Goal: Task Accomplishment & Management: Complete application form

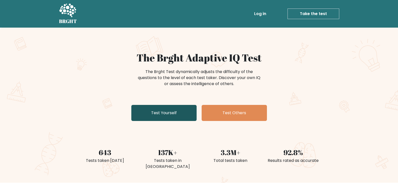
click at [169, 112] on link "Test Yourself" at bounding box center [163, 113] width 65 height 16
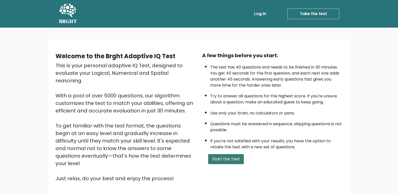
click at [234, 160] on button "Start the Test" at bounding box center [226, 159] width 36 height 10
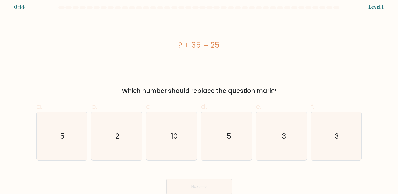
scroll to position [4, 0]
click at [176, 132] on text "-10" at bounding box center [172, 136] width 11 height 10
click at [199, 97] on input "c. -10" at bounding box center [199, 94] width 0 height 3
radio input "true"
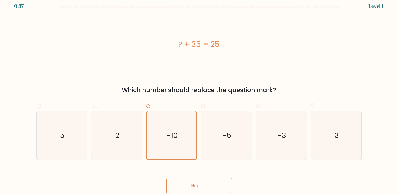
click at [201, 184] on button "Next" at bounding box center [199, 186] width 65 height 16
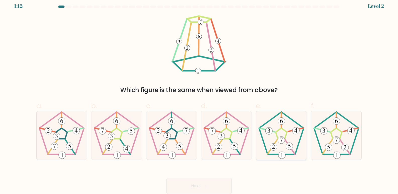
click at [283, 135] on icon at bounding box center [281, 135] width 48 height 48
click at [199, 97] on input "e." at bounding box center [199, 94] width 0 height 3
radio input "true"
click at [191, 186] on button "Next" at bounding box center [199, 186] width 65 height 16
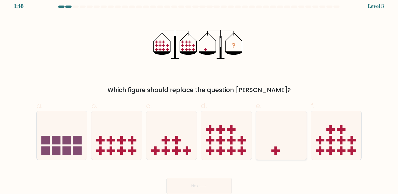
click at [281, 143] on icon at bounding box center [281, 136] width 51 height 42
click at [199, 97] on input "e." at bounding box center [199, 94] width 0 height 3
radio input "true"
click at [206, 185] on icon at bounding box center [203, 186] width 7 height 3
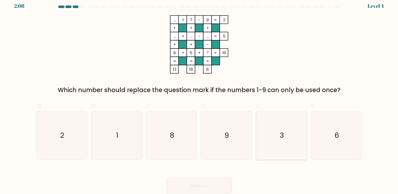
click at [276, 132] on icon "3" at bounding box center [281, 135] width 48 height 48
click at [199, 97] on input "e. 3" at bounding box center [199, 94] width 0 height 3
radio input "true"
click at [224, 180] on button "Next" at bounding box center [199, 186] width 65 height 16
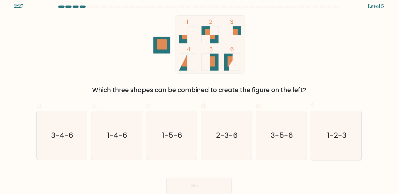
click at [332, 135] on text "1-2-3" at bounding box center [336, 136] width 19 height 10
click at [199, 97] on input "f. 1-2-3" at bounding box center [199, 94] width 0 height 3
radio input "true"
click at [211, 183] on button "Next" at bounding box center [199, 186] width 65 height 16
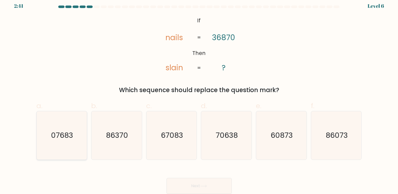
click at [63, 137] on text "07683" at bounding box center [62, 136] width 22 height 10
click at [199, 97] on input "a. 07683" at bounding box center [199, 94] width 0 height 3
radio input "true"
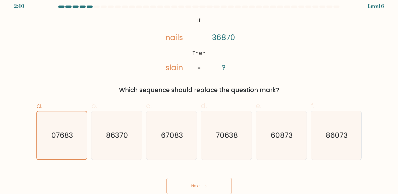
click at [196, 183] on button "Next" at bounding box center [199, 186] width 65 height 16
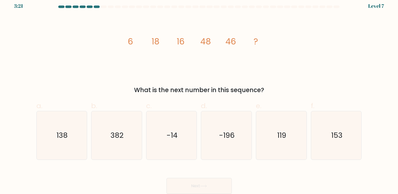
drag, startPoint x: 151, startPoint y: 91, endPoint x: 239, endPoint y: 93, distance: 88.2
click at [239, 93] on div "What is the next number in this sequence?" at bounding box center [199, 90] width 320 height 9
click at [189, 93] on div "What is the next number in this sequence?" at bounding box center [199, 90] width 320 height 9
click at [61, 134] on text "138" at bounding box center [62, 136] width 11 height 10
click at [199, 97] on input "a. 138" at bounding box center [199, 94] width 0 height 3
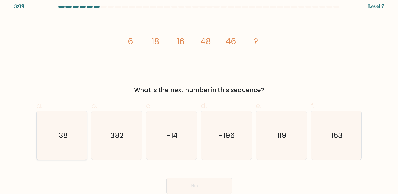
radio input "true"
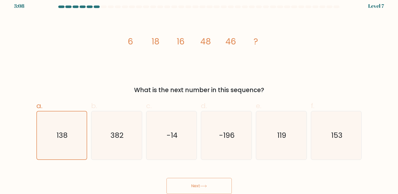
click at [214, 186] on button "Next" at bounding box center [199, 186] width 65 height 16
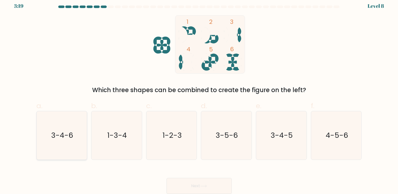
click at [58, 139] on text "3-4-6" at bounding box center [62, 136] width 22 height 10
click at [199, 97] on input "a. 3-4-6" at bounding box center [199, 94] width 0 height 3
radio input "true"
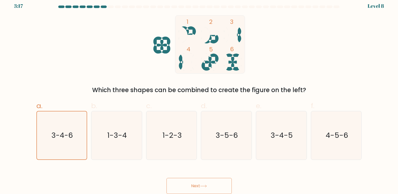
drag, startPoint x: 190, startPoint y: 192, endPoint x: 190, endPoint y: 183, distance: 9.3
click at [190, 183] on button "Next" at bounding box center [199, 186] width 65 height 16
click at [190, 182] on button "Next" at bounding box center [199, 186] width 65 height 16
click at [195, 184] on button "Next" at bounding box center [199, 186] width 65 height 16
click at [218, 188] on button "Next" at bounding box center [199, 186] width 65 height 16
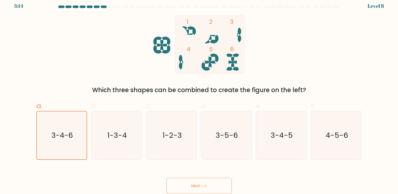
click at [251, 169] on div "Next" at bounding box center [199, 180] width 332 height 28
click at [193, 179] on button "Next" at bounding box center [199, 186] width 65 height 16
click at [63, 135] on text "3-4-6" at bounding box center [62, 135] width 21 height 10
click at [199, 97] on input "a. 3-4-6" at bounding box center [199, 94] width 0 height 3
click at [218, 189] on button "Next" at bounding box center [199, 186] width 65 height 16
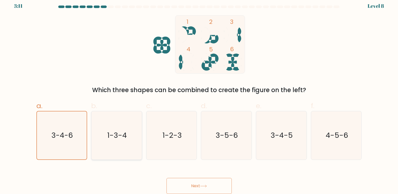
click at [117, 130] on icon "1-3-4" at bounding box center [116, 135] width 48 height 48
click at [199, 97] on input "b. 1-3-4" at bounding box center [199, 94] width 0 height 3
radio input "true"
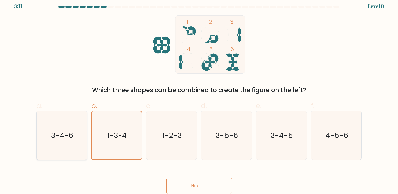
click at [77, 132] on icon "3-4-6" at bounding box center [61, 135] width 48 height 48
click at [199, 97] on input "a. 3-4-6" at bounding box center [199, 94] width 0 height 3
radio input "true"
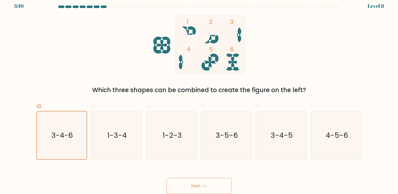
click at [207, 182] on button "Next" at bounding box center [199, 186] width 65 height 16
click at [187, 184] on button "Next" at bounding box center [199, 186] width 65 height 16
click at [198, 188] on button "Next" at bounding box center [199, 186] width 65 height 16
click at [197, 184] on button "Next" at bounding box center [199, 186] width 65 height 16
click at [166, 42] on icon "1 2 3 4 5 6" at bounding box center [199, 44] width 135 height 58
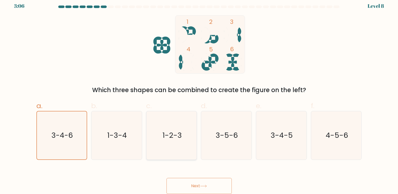
drag, startPoint x: 169, startPoint y: 115, endPoint x: 174, endPoint y: 129, distance: 15.4
click at [174, 128] on icon "1-2-3" at bounding box center [171, 135] width 48 height 48
click at [175, 129] on icon "1-2-3" at bounding box center [171, 135] width 48 height 48
click at [199, 97] on input "c. 1-2-3" at bounding box center [199, 94] width 0 height 3
radio input "true"
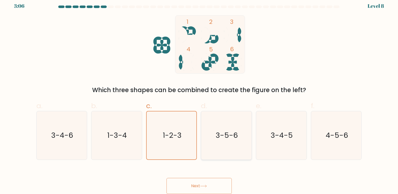
drag, startPoint x: 222, startPoint y: 130, endPoint x: 248, endPoint y: 130, distance: 26.1
click at [222, 130] on icon "3-5-6" at bounding box center [226, 135] width 48 height 48
click at [199, 97] on input "d. 3-5-6" at bounding box center [199, 94] width 0 height 3
radio input "true"
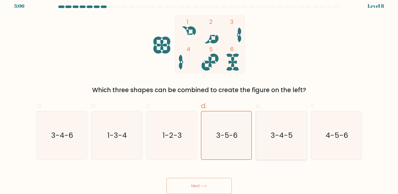
click at [279, 129] on icon "3-4-5" at bounding box center [281, 135] width 48 height 48
click at [199, 97] on input "e. 3-4-5" at bounding box center [199, 94] width 0 height 3
radio input "true"
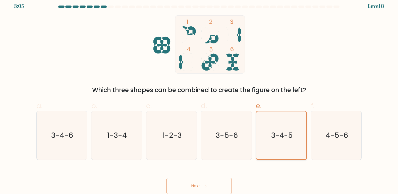
drag, startPoint x: 320, startPoint y: 132, endPoint x: 304, endPoint y: 134, distance: 16.8
click at [321, 131] on icon "4-5-6" at bounding box center [336, 135] width 48 height 48
click at [199, 97] on input "f. 4-5-6" at bounding box center [199, 94] width 0 height 3
radio input "true"
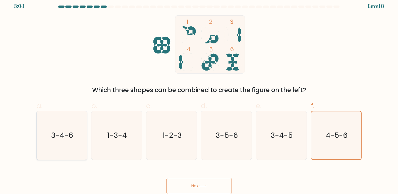
click at [74, 132] on icon "3-4-6" at bounding box center [61, 135] width 48 height 48
click at [199, 97] on input "a. 3-4-6" at bounding box center [199, 94] width 0 height 3
radio input "true"
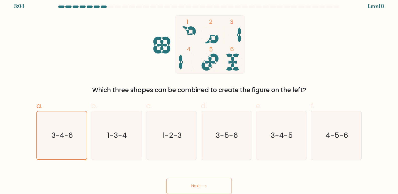
click at [190, 186] on button "Next" at bounding box center [199, 186] width 65 height 16
click at [186, 139] on icon "1-2-3" at bounding box center [171, 135] width 48 height 48
click at [199, 97] on input "c. 1-2-3" at bounding box center [199, 94] width 0 height 3
radio input "true"
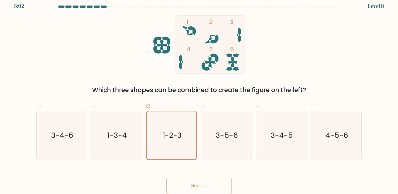
click at [204, 190] on button "Next" at bounding box center [199, 186] width 65 height 16
click at [192, 180] on button "Next" at bounding box center [199, 186] width 65 height 16
click at [116, 147] on icon "1-3-4" at bounding box center [116, 135] width 48 height 48
click at [199, 97] on input "b. 1-3-4" at bounding box center [199, 94] width 0 height 3
radio input "true"
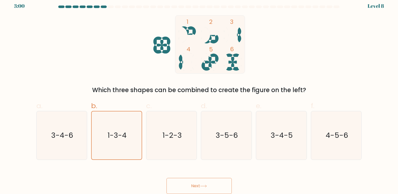
click at [197, 189] on button "Next" at bounding box center [199, 186] width 65 height 16
click at [69, 132] on text "3-4-6" at bounding box center [62, 136] width 22 height 10
click at [199, 97] on input "a. 3-4-6" at bounding box center [199, 94] width 0 height 3
radio input "true"
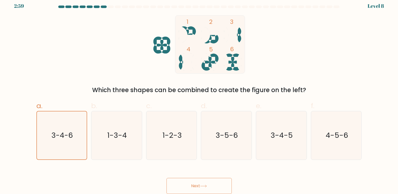
click at [217, 183] on button "Next" at bounding box center [199, 186] width 65 height 16
click at [225, 133] on text "3-5-6" at bounding box center [227, 136] width 22 height 10
click at [199, 97] on input "d. 3-5-6" at bounding box center [199, 94] width 0 height 3
radio input "true"
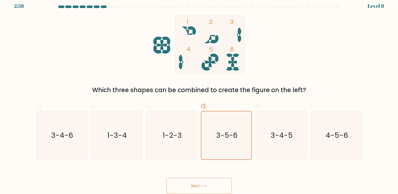
click at [221, 179] on button "Next" at bounding box center [199, 186] width 65 height 16
click at [220, 179] on button "Next" at bounding box center [199, 186] width 65 height 16
click at [271, 139] on icon "3-4-5" at bounding box center [281, 135] width 48 height 48
click at [199, 97] on input "e. 3-4-5" at bounding box center [199, 94] width 0 height 3
radio input "true"
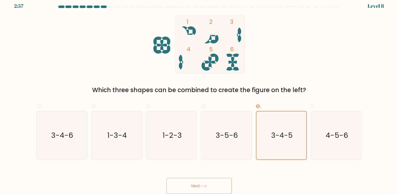
click at [219, 192] on button "Next" at bounding box center [199, 186] width 65 height 16
click at [72, 139] on icon "3-4-6" at bounding box center [61, 135] width 48 height 48
click at [199, 97] on input "a. 3-4-6" at bounding box center [199, 94] width 0 height 3
radio input "true"
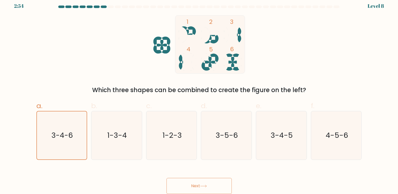
click at [207, 184] on button "Next" at bounding box center [199, 186] width 65 height 16
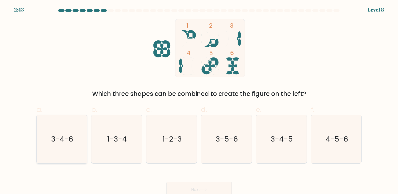
click at [67, 139] on text "3-4-6" at bounding box center [62, 139] width 22 height 10
click at [199, 101] on input "a. 3-4-6" at bounding box center [199, 98] width 0 height 3
radio input "true"
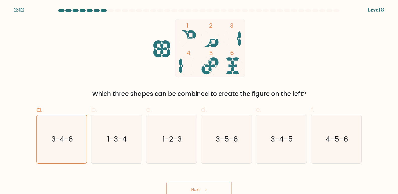
click at [193, 186] on button "Next" at bounding box center [199, 190] width 65 height 16
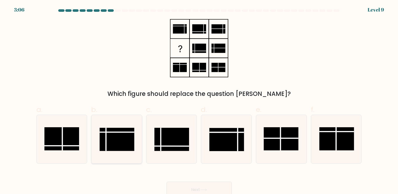
drag, startPoint x: 123, startPoint y: 139, endPoint x: 130, endPoint y: 137, distance: 7.9
click at [123, 139] on rect at bounding box center [117, 139] width 35 height 23
click at [199, 101] on input "b." at bounding box center [199, 98] width 0 height 3
radio input "true"
click at [203, 186] on button "Next" at bounding box center [199, 190] width 65 height 16
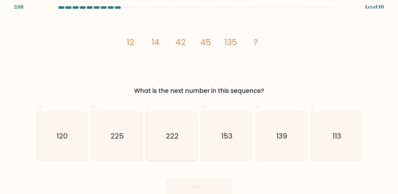
scroll to position [4, 0]
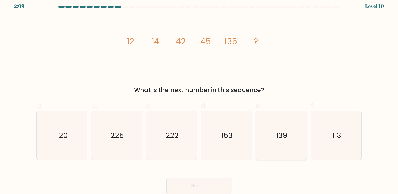
click at [276, 133] on text "139" at bounding box center [281, 136] width 11 height 10
click at [199, 97] on input "e. 139" at bounding box center [199, 94] width 0 height 3
radio input "true"
click at [227, 179] on button "Next" at bounding box center [199, 186] width 65 height 16
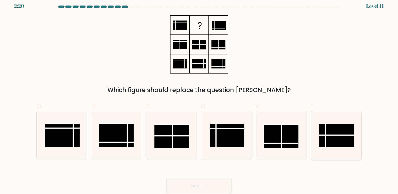
click at [329, 137] on rect at bounding box center [336, 135] width 35 height 23
click at [199, 97] on input "f." at bounding box center [199, 94] width 0 height 3
radio input "true"
click at [224, 187] on button "Next" at bounding box center [199, 186] width 65 height 16
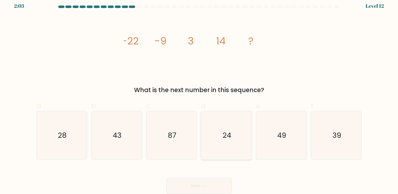
click at [229, 139] on text "24" at bounding box center [227, 136] width 9 height 10
click at [199, 97] on input "d. 24" at bounding box center [199, 94] width 0 height 3
radio input "true"
click at [197, 182] on button "Next" at bounding box center [199, 186] width 65 height 16
click at [207, 183] on button "Next" at bounding box center [199, 186] width 65 height 16
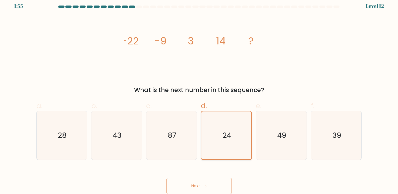
click at [222, 136] on icon "24" at bounding box center [227, 136] width 48 height 48
click at [199, 97] on input "d. 24" at bounding box center [199, 94] width 0 height 3
click at [137, 125] on icon "43" at bounding box center [116, 135] width 48 height 48
click at [199, 97] on input "b. 43" at bounding box center [199, 94] width 0 height 3
radio input "true"
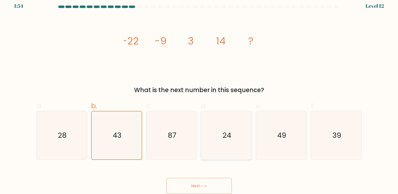
click at [221, 136] on icon "24" at bounding box center [226, 135] width 48 height 48
click at [199, 97] on input "d. 24" at bounding box center [199, 94] width 0 height 3
radio input "true"
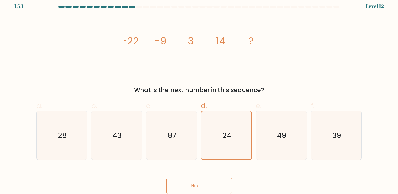
click at [188, 187] on button "Next" at bounding box center [199, 186] width 65 height 16
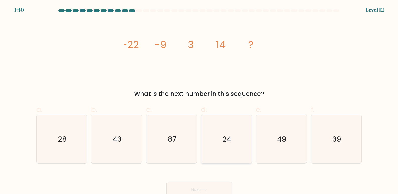
click at [232, 140] on icon "24" at bounding box center [226, 139] width 48 height 48
click at [199, 101] on input "d. 24" at bounding box center [199, 98] width 0 height 3
radio input "true"
click at [215, 183] on button "Next" at bounding box center [199, 190] width 65 height 16
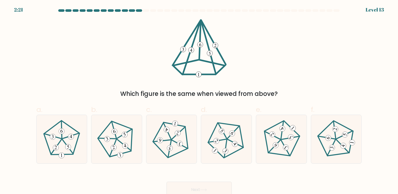
click at [199, 185] on button "Next" at bounding box center [199, 190] width 65 height 16
click at [287, 133] on icon at bounding box center [281, 139] width 39 height 39
click at [199, 101] on input "e." at bounding box center [199, 98] width 0 height 3
radio input "true"
click at [213, 190] on button "Next" at bounding box center [199, 190] width 65 height 16
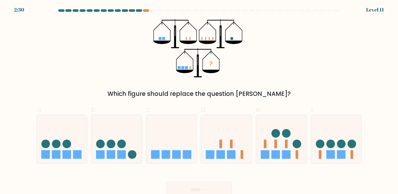
click at [167, 182] on button "Next" at bounding box center [199, 190] width 65 height 16
click at [353, 81] on div "? Which figure should replace the question mark?" at bounding box center [199, 58] width 332 height 79
click at [168, 152] on rect at bounding box center [166, 154] width 9 height 9
click at [199, 101] on input "c." at bounding box center [199, 98] width 0 height 3
radio input "true"
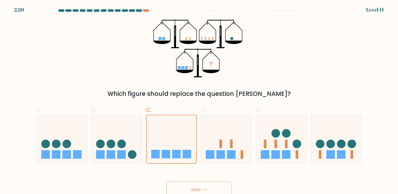
scroll to position [4, 0]
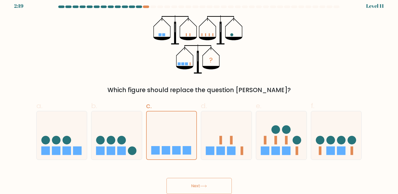
click at [202, 183] on button "Next" at bounding box center [199, 186] width 65 height 16
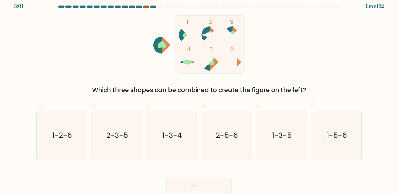
click at [148, 7] on div at bounding box center [146, 7] width 6 height 3
click at [283, 140] on text "1-3-5" at bounding box center [282, 136] width 20 height 10
click at [199, 97] on input "e. 1-3-5" at bounding box center [199, 94] width 0 height 3
radio input "true"
click at [187, 185] on button "Next" at bounding box center [199, 186] width 65 height 16
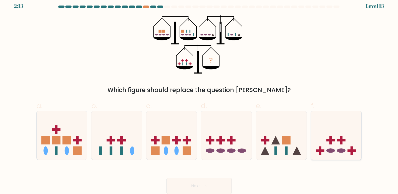
click at [330, 151] on ellipse at bounding box center [331, 150] width 9 height 4
click at [199, 97] on input "f." at bounding box center [199, 94] width 0 height 3
radio input "true"
click at [185, 182] on button "Next" at bounding box center [199, 186] width 65 height 16
click at [198, 183] on button "Next" at bounding box center [199, 186] width 65 height 16
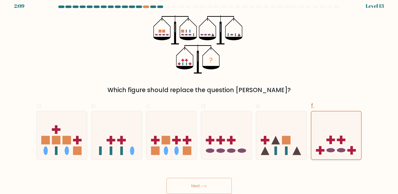
click at [334, 140] on rect at bounding box center [331, 140] width 9 height 3
click at [199, 97] on input "f." at bounding box center [199, 94] width 0 height 3
click at [205, 191] on button "Next" at bounding box center [199, 186] width 65 height 16
click at [206, 184] on button "Next" at bounding box center [199, 186] width 65 height 16
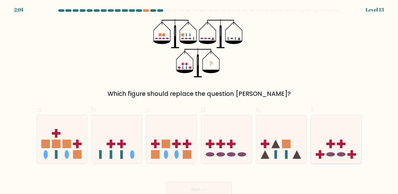
click at [341, 147] on rect at bounding box center [341, 144] width 3 height 9
click at [199, 101] on input "f." at bounding box center [199, 98] width 0 height 3
radio input "true"
click at [209, 186] on button "Next" at bounding box center [199, 190] width 65 height 16
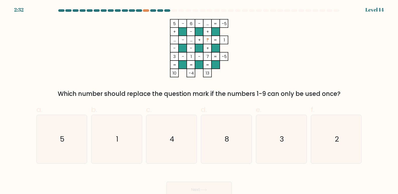
drag, startPoint x: 205, startPoint y: 23, endPoint x: 210, endPoint y: 25, distance: 5.2
click at [210, 25] on rect at bounding box center [207, 23] width 8 height 8
click at [123, 136] on icon "1" at bounding box center [116, 139] width 48 height 48
click at [199, 101] on input "b. 1" at bounding box center [199, 98] width 0 height 3
radio input "true"
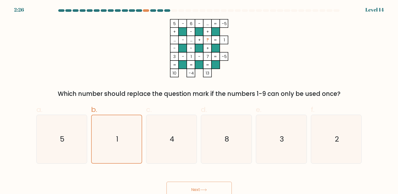
click at [184, 191] on button "Next" at bounding box center [199, 190] width 65 height 16
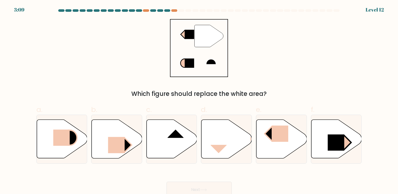
click at [175, 9] on div "3:09 Level 12" at bounding box center [199, 7] width 398 height 14
click at [176, 10] on div at bounding box center [174, 10] width 6 height 3
click at [211, 134] on icon at bounding box center [227, 139] width 51 height 39
click at [199, 101] on input "d." at bounding box center [199, 98] width 0 height 3
radio input "true"
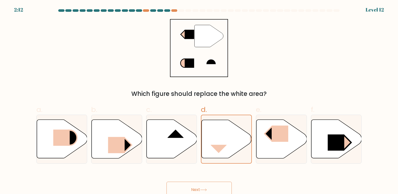
click at [207, 186] on button "Next" at bounding box center [199, 190] width 65 height 16
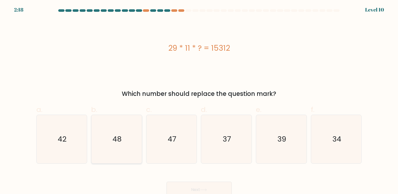
click at [122, 142] on icon "48" at bounding box center [116, 139] width 48 height 48
click at [199, 101] on input "b. 48" at bounding box center [199, 98] width 0 height 3
radio input "true"
click at [215, 187] on button "Next" at bounding box center [199, 190] width 65 height 16
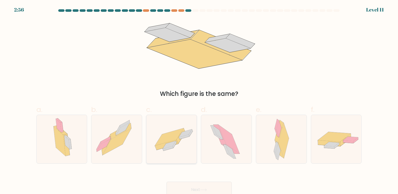
click at [172, 141] on icon at bounding box center [169, 137] width 29 height 18
click at [199, 101] on input "c." at bounding box center [199, 98] width 0 height 3
radio input "true"
click at [214, 182] on button "Next" at bounding box center [199, 190] width 65 height 16
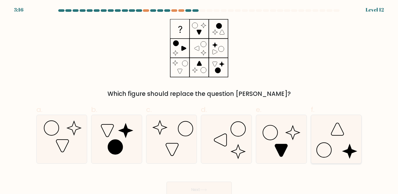
click at [332, 137] on icon at bounding box center [336, 139] width 48 height 48
click at [199, 101] on input "f." at bounding box center [199, 98] width 0 height 3
radio input "true"
click at [188, 186] on button "Next" at bounding box center [199, 190] width 65 height 16
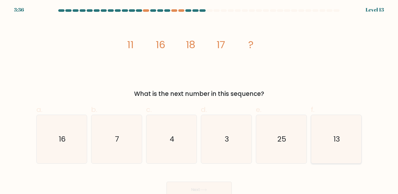
click at [339, 138] on text "13" at bounding box center [337, 139] width 7 height 10
click at [199, 101] on input "f. 13" at bounding box center [199, 98] width 0 height 3
radio input "true"
click at [217, 183] on button "Next" at bounding box center [199, 190] width 65 height 16
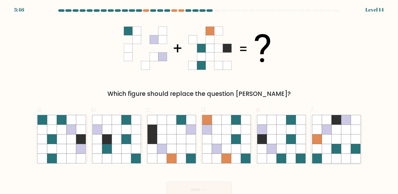
click at [336, 141] on icon at bounding box center [337, 139] width 10 height 10
click at [199, 101] on input "f." at bounding box center [199, 98] width 0 height 3
radio input "true"
click at [188, 182] on button "Next" at bounding box center [199, 190] width 65 height 16
click at [188, 184] on button "Next" at bounding box center [199, 190] width 65 height 16
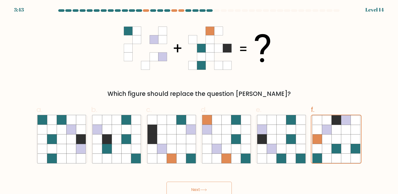
click at [207, 186] on button "Next" at bounding box center [199, 190] width 65 height 16
click at [338, 126] on icon at bounding box center [337, 130] width 10 height 10
click at [199, 101] on input "f." at bounding box center [199, 98] width 0 height 3
radio input "true"
click at [212, 186] on button "Next" at bounding box center [199, 190] width 65 height 16
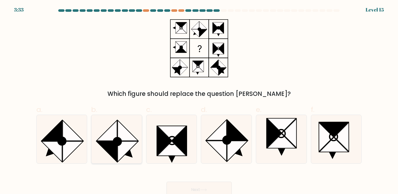
click at [108, 144] on icon at bounding box center [106, 152] width 21 height 21
click at [199, 101] on input "b." at bounding box center [199, 98] width 0 height 3
radio input "true"
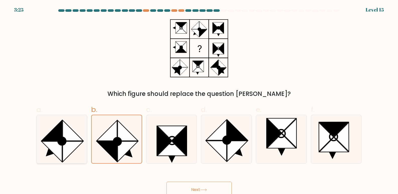
click at [74, 148] on icon at bounding box center [73, 152] width 21 height 21
click at [199, 101] on input "a." at bounding box center [199, 98] width 0 height 3
radio input "true"
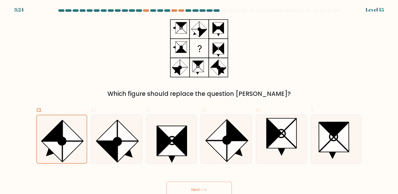
click at [203, 185] on button "Next" at bounding box center [199, 190] width 65 height 16
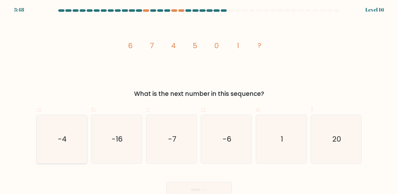
click at [68, 139] on icon "-4" at bounding box center [61, 139] width 48 height 48
click at [199, 101] on input "a. -4" at bounding box center [199, 98] width 0 height 3
radio input "true"
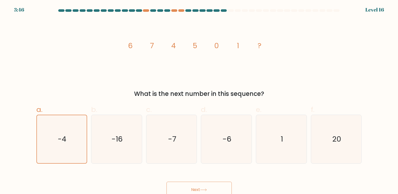
click at [207, 185] on button "Next" at bounding box center [199, 190] width 65 height 16
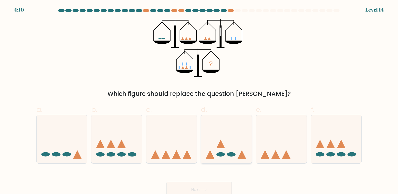
click at [227, 155] on icon at bounding box center [226, 140] width 51 height 42
click at [199, 101] on input "d." at bounding box center [199, 98] width 0 height 3
radio input "true"
drag, startPoint x: 205, startPoint y: 184, endPoint x: 185, endPoint y: 86, distance: 100.0
click at [185, 86] on form at bounding box center [199, 103] width 398 height 189
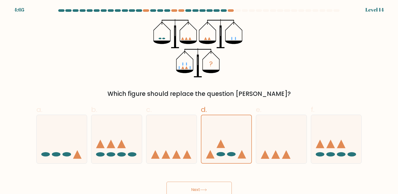
click at [189, 187] on button "Next" at bounding box center [199, 190] width 65 height 16
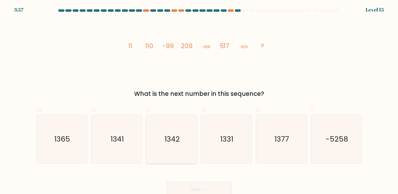
click at [170, 141] on text "1342" at bounding box center [172, 139] width 15 height 10
click at [199, 101] on input "c. 1342" at bounding box center [199, 98] width 0 height 3
radio input "true"
click at [200, 178] on div "Next" at bounding box center [199, 184] width 332 height 28
click at [203, 186] on button "Next" at bounding box center [199, 190] width 65 height 16
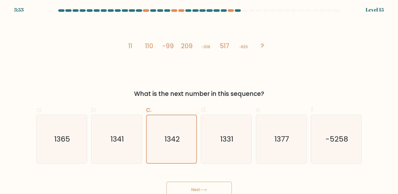
click at [207, 186] on button "Next" at bounding box center [199, 190] width 65 height 16
click at [175, 125] on icon "1342" at bounding box center [171, 139] width 48 height 48
click at [199, 101] on input "c. [DATE]" at bounding box center [199, 98] width 0 height 3
radio input "true"
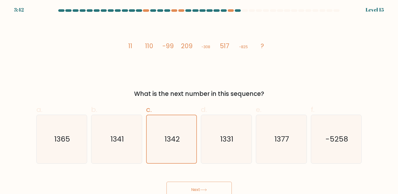
click at [204, 183] on button "Next" at bounding box center [199, 190] width 65 height 16
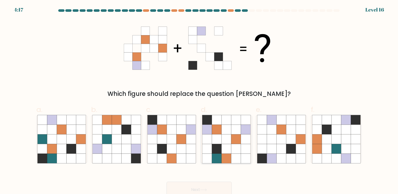
click at [215, 132] on icon at bounding box center [217, 130] width 10 height 10
click at [199, 101] on input "d." at bounding box center [199, 98] width 0 height 3
radio input "true"
click at [193, 187] on button "Next" at bounding box center [199, 190] width 65 height 16
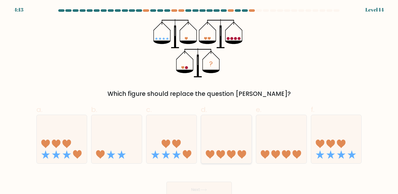
click at [239, 144] on icon at bounding box center [226, 140] width 51 height 42
click at [199, 101] on input "d." at bounding box center [199, 98] width 0 height 3
radio input "true"
click at [272, 143] on icon at bounding box center [281, 140] width 51 height 42
click at [199, 101] on input "e." at bounding box center [199, 98] width 0 height 3
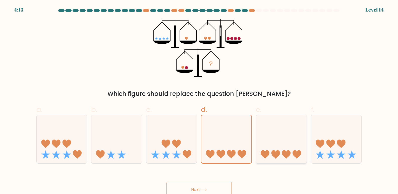
radio input "true"
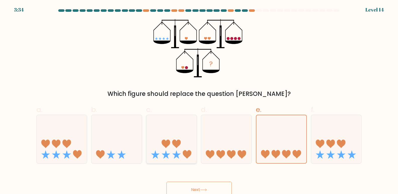
click at [170, 150] on icon at bounding box center [171, 140] width 51 height 42
click at [199, 101] on input "c." at bounding box center [199, 98] width 0 height 3
radio input "true"
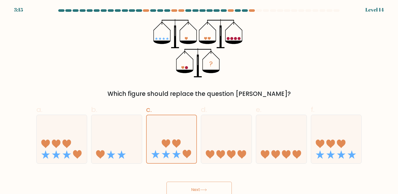
click at [198, 184] on button "Next" at bounding box center [199, 190] width 65 height 16
click at [202, 187] on button "Next" at bounding box center [199, 190] width 65 height 16
click at [168, 151] on icon at bounding box center [171, 140] width 51 height 42
click at [199, 101] on input "c." at bounding box center [199, 98] width 0 height 3
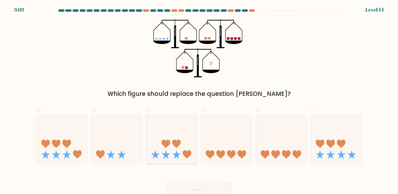
radio input "true"
click at [203, 188] on button "Next" at bounding box center [199, 190] width 65 height 16
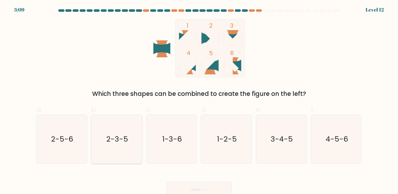
click at [111, 128] on icon "2-3-5" at bounding box center [116, 139] width 48 height 48
click at [199, 101] on input "b. 2-3-5" at bounding box center [199, 98] width 0 height 3
radio input "true"
click at [221, 187] on button "Next" at bounding box center [199, 190] width 65 height 16
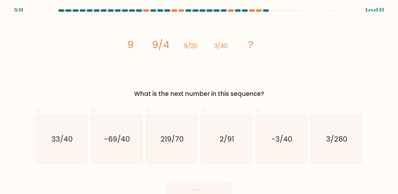
click at [188, 44] on tspan "9/20" at bounding box center [191, 46] width 14 height 8
drag, startPoint x: 181, startPoint y: 43, endPoint x: 219, endPoint y: 47, distance: 38.4
click at [219, 47] on icon "image/svg+xml 9 9/4 9/20 3/40 ?" at bounding box center [199, 48] width 151 height 58
click at [192, 49] on tspan "9/20" at bounding box center [191, 46] width 14 height 8
drag, startPoint x: 192, startPoint y: 47, endPoint x: 197, endPoint y: 46, distance: 5.6
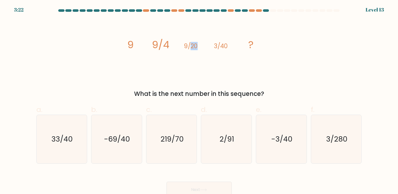
click at [197, 46] on tspan "9/20" at bounding box center [191, 46] width 14 height 8
click at [334, 129] on icon "3/280" at bounding box center [336, 139] width 48 height 48
click at [199, 101] on input "f. 3/280" at bounding box center [199, 98] width 0 height 3
radio input "true"
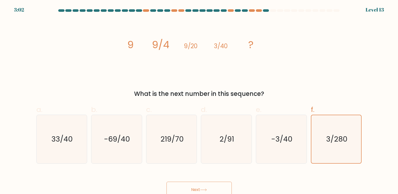
click at [220, 187] on button "Next" at bounding box center [199, 190] width 65 height 16
click at [220, 189] on button "Next" at bounding box center [199, 190] width 65 height 16
click at [342, 136] on text "3/280" at bounding box center [336, 139] width 21 height 10
click at [199, 101] on input "f. 3/280" at bounding box center [199, 98] width 0 height 3
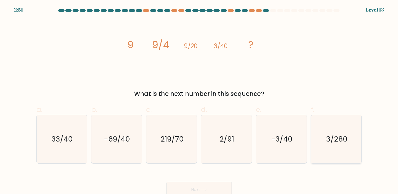
radio input "true"
click at [208, 184] on button "Next" at bounding box center [199, 190] width 65 height 16
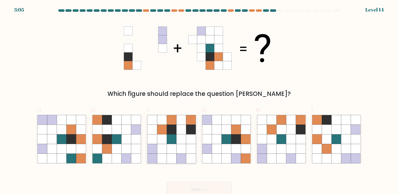
click at [177, 133] on icon at bounding box center [181, 130] width 10 height 10
click at [199, 101] on input "c." at bounding box center [199, 98] width 0 height 3
radio input "true"
click at [201, 188] on button "Next" at bounding box center [199, 190] width 65 height 16
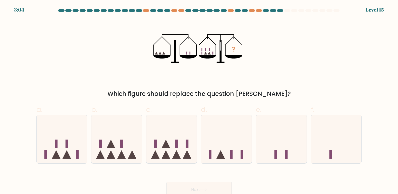
click at [202, 188] on button "Next" at bounding box center [199, 190] width 65 height 16
drag, startPoint x: 213, startPoint y: 79, endPoint x: 184, endPoint y: 85, distance: 29.8
click at [212, 80] on div "? Which figure should replace the question mark?" at bounding box center [199, 58] width 332 height 79
click at [179, 140] on icon at bounding box center [171, 140] width 51 height 42
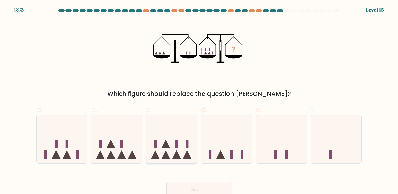
click at [199, 101] on input "c." at bounding box center [199, 98] width 0 height 3
radio input "true"
click at [200, 186] on button "Next" at bounding box center [199, 190] width 65 height 16
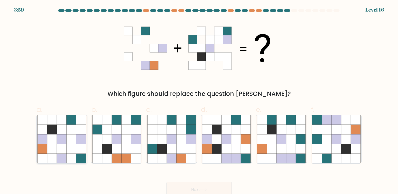
click at [73, 153] on icon at bounding box center [72, 149] width 10 height 10
click at [199, 101] on input "a." at bounding box center [199, 98] width 0 height 3
radio input "true"
click at [201, 186] on button "Next" at bounding box center [199, 190] width 65 height 16
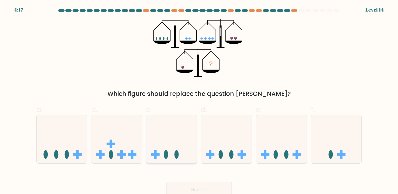
click at [173, 156] on icon at bounding box center [171, 140] width 51 height 42
click at [199, 101] on input "c." at bounding box center [199, 98] width 0 height 3
radio input "true"
click at [198, 187] on button "Next" at bounding box center [199, 190] width 65 height 16
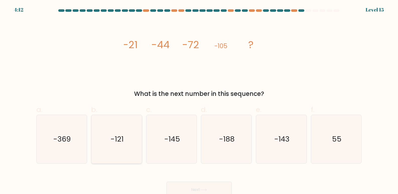
click at [103, 157] on icon "-121" at bounding box center [116, 139] width 48 height 48
click at [199, 101] on input "b. -121" at bounding box center [199, 98] width 0 height 3
radio input "true"
click at [203, 188] on button "Next" at bounding box center [199, 190] width 65 height 16
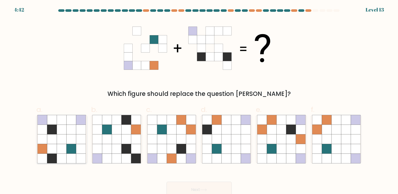
click at [66, 133] on icon at bounding box center [62, 130] width 10 height 10
click at [199, 101] on input "a." at bounding box center [199, 98] width 0 height 3
radio input "true"
click at [199, 186] on button "Next" at bounding box center [199, 190] width 65 height 16
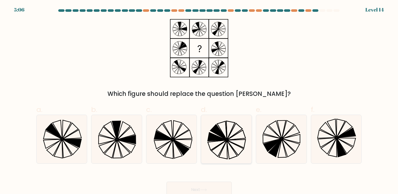
click at [222, 127] on icon at bounding box center [226, 139] width 48 height 48
click at [199, 101] on input "d." at bounding box center [199, 98] width 0 height 3
radio input "true"
click at [215, 187] on button "Next" at bounding box center [199, 190] width 65 height 16
click at [211, 187] on button "Next" at bounding box center [199, 190] width 65 height 16
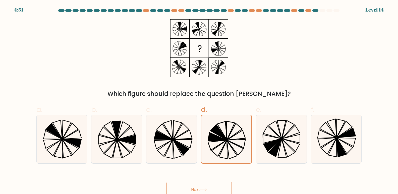
click at [211, 187] on button "Next" at bounding box center [199, 190] width 65 height 16
click at [222, 138] on icon at bounding box center [217, 137] width 19 height 8
click at [199, 101] on input "d." at bounding box center [199, 98] width 0 height 3
radio input "true"
click at [214, 186] on button "Next" at bounding box center [199, 190] width 65 height 16
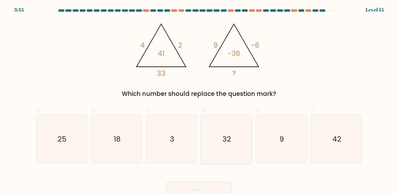
click at [220, 136] on icon "32" at bounding box center [226, 139] width 48 height 48
click at [199, 101] on input "d. 32" at bounding box center [199, 98] width 0 height 3
radio input "true"
click at [210, 184] on button "Next" at bounding box center [199, 190] width 65 height 16
click at [211, 184] on button "Next" at bounding box center [199, 190] width 65 height 16
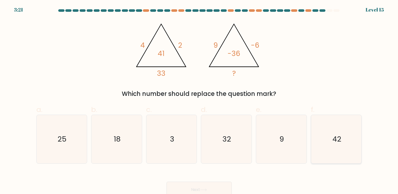
click at [345, 133] on icon "42" at bounding box center [336, 139] width 48 height 48
click at [199, 101] on input "f. 42" at bounding box center [199, 98] width 0 height 3
radio input "true"
click at [229, 187] on button "Next" at bounding box center [199, 190] width 65 height 16
click at [225, 185] on button "Next" at bounding box center [199, 190] width 65 height 16
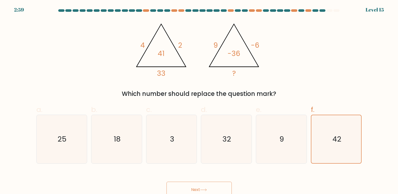
click at [225, 185] on button "Next" at bounding box center [199, 190] width 65 height 16
click at [327, 135] on icon "42" at bounding box center [336, 139] width 48 height 48
click at [199, 101] on input "f. 42" at bounding box center [199, 98] width 0 height 3
radio input "true"
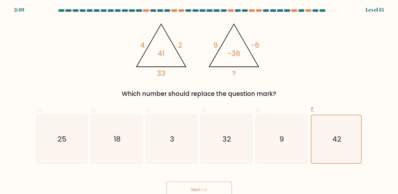
click at [209, 188] on button "Next" at bounding box center [199, 190] width 65 height 16
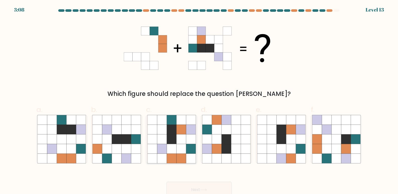
click at [181, 156] on icon at bounding box center [181, 159] width 10 height 10
click at [199, 101] on input "c." at bounding box center [199, 98] width 0 height 3
radio input "true"
click at [205, 179] on div "Next" at bounding box center [199, 184] width 332 height 28
click at [207, 185] on button "Next" at bounding box center [199, 190] width 65 height 16
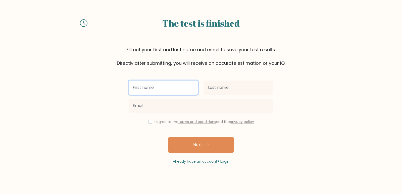
click at [156, 84] on input "text" at bounding box center [163, 88] width 69 height 14
type input "luis"
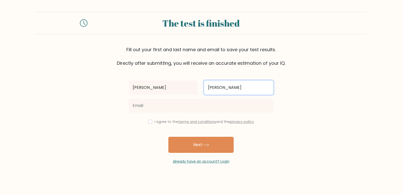
type input "velasquez"
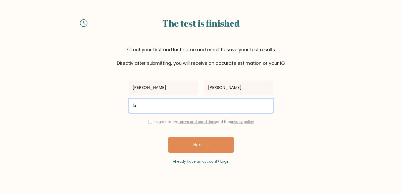
type input "l"
type input "jesusdavidve2003@gmail.com"
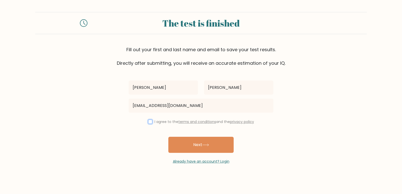
click at [148, 121] on input "checkbox" at bounding box center [150, 122] width 4 height 4
checkbox input "true"
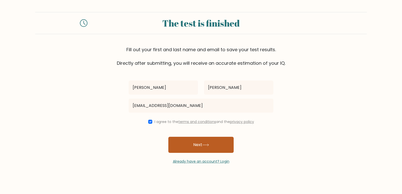
click at [201, 140] on button "Next" at bounding box center [200, 145] width 65 height 16
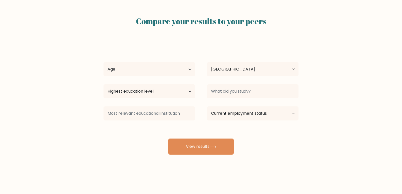
select select "US"
click at [161, 68] on select "Age Under 18 years old 18-24 years old 25-34 years old 35-44 years old 45-54 ye…" at bounding box center [149, 69] width 91 height 14
select select "25_34"
click at [104, 62] on select "Age Under 18 years old 18-24 years old 25-34 years old 35-44 years old 45-54 ye…" at bounding box center [149, 69] width 91 height 14
click at [240, 69] on select "Country Afghanistan Albania Algeria American Samoa Andorra Angola Anguilla Anta…" at bounding box center [252, 69] width 91 height 14
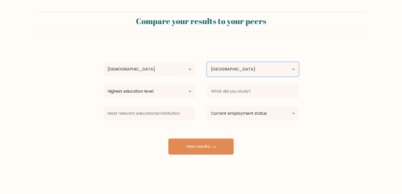
select select "VE"
click at [207, 62] on select "Country Afghanistan Albania Algeria American Samoa Andorra Angola Anguilla Anta…" at bounding box center [252, 69] width 91 height 14
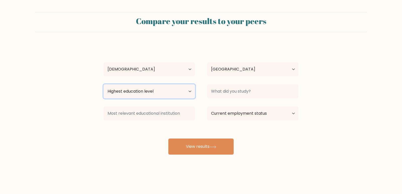
click at [169, 94] on select "Highest education level No schooling Primary Lower Secondary Upper Secondary Oc…" at bounding box center [149, 91] width 91 height 14
select select "bachelors_degree"
click at [104, 84] on select "Highest education level No schooling Primary Lower Secondary Upper Secondary Oc…" at bounding box center [149, 91] width 91 height 14
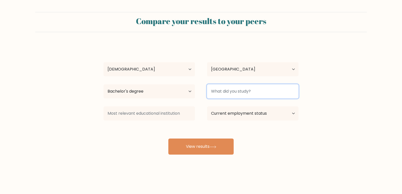
click at [250, 95] on input at bounding box center [252, 91] width 91 height 14
drag, startPoint x: 264, startPoint y: 93, endPoint x: 99, endPoint y: 66, distance: 167.3
click at [101, 66] on div "luis velasquez Age Under 18 years old 18-24 years old 25-34 years old 35-44 yea…" at bounding box center [201, 99] width 201 height 111
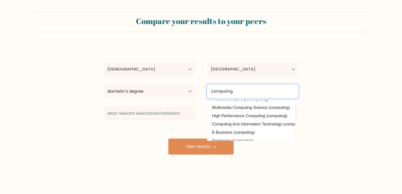
scroll to position [49, 0]
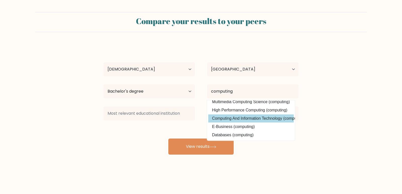
click at [249, 115] on option "Computing And Information Technology (computing)" at bounding box center [250, 119] width 85 height 8
type input "Computing And Information Technology"
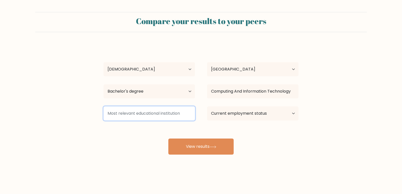
click at [138, 111] on input at bounding box center [149, 114] width 91 height 14
click at [170, 116] on input at bounding box center [149, 114] width 91 height 14
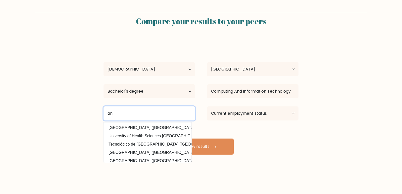
type input "a"
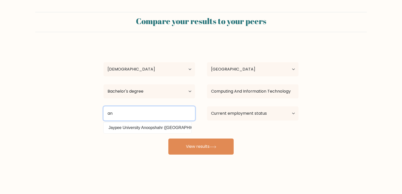
type input "a"
drag, startPoint x: 164, startPoint y: 112, endPoint x: 0, endPoint y: 77, distance: 167.5
click at [0, 77] on form "Compare your results to your peers luis velasquez Age Under 18 years old 18-24 …" at bounding box center [201, 83] width 402 height 143
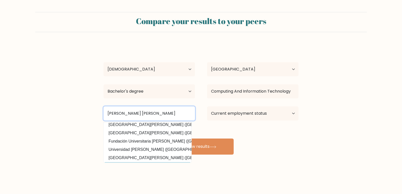
scroll to position [0, 0]
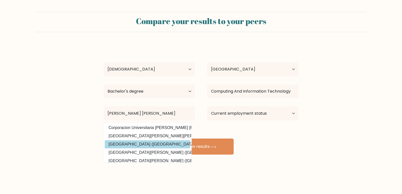
click at [142, 142] on option "Universidad de Sucre (Colombia)" at bounding box center [147, 144] width 85 height 8
type input "[GEOGRAPHIC_DATA]"
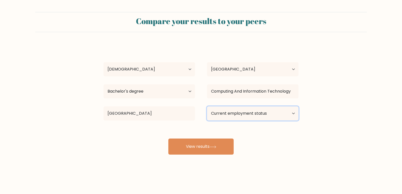
click at [231, 107] on select "Current employment status Employed Student Retired Other / prefer not to answer" at bounding box center [252, 114] width 91 height 14
select select "employed"
click at [207, 107] on select "Current employment status Employed Student Retired Other / prefer not to answer" at bounding box center [252, 114] width 91 height 14
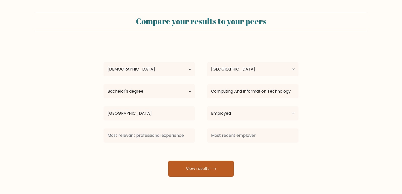
click at [217, 147] on div "luis velasquez Age Under 18 years old 18-24 years old 25-34 years old 35-44 yea…" at bounding box center [201, 110] width 201 height 133
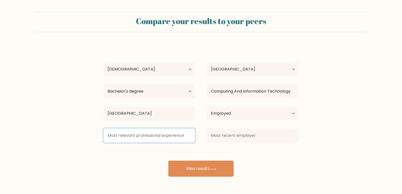
click at [165, 137] on input at bounding box center [149, 136] width 91 height 14
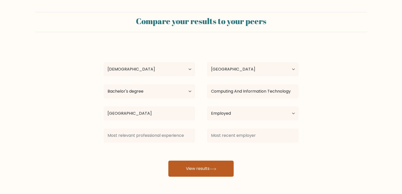
click at [191, 176] on button "View results" at bounding box center [200, 169] width 65 height 16
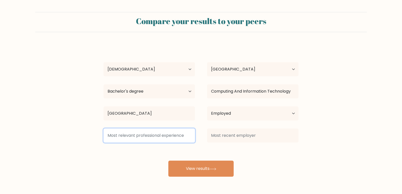
click at [169, 133] on input at bounding box center [149, 136] width 91 height 14
type input "n"
type input "[PERSON_NAME]"
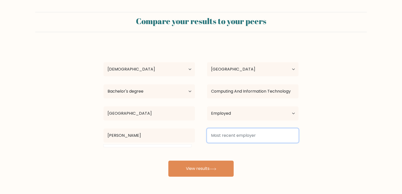
click at [261, 137] on input at bounding box center [252, 136] width 91 height 14
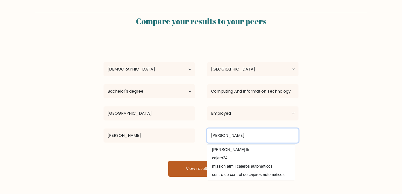
type input "[PERSON_NAME]"
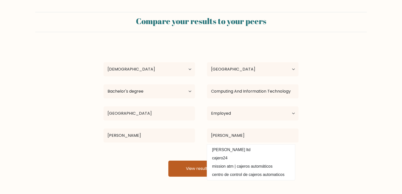
click at [184, 167] on button "View results" at bounding box center [200, 169] width 65 height 16
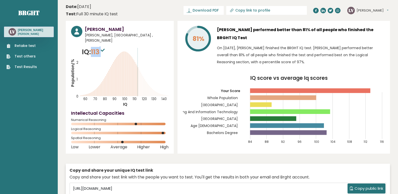
drag, startPoint x: 93, startPoint y: 46, endPoint x: 104, endPoint y: 48, distance: 10.9
click at [104, 48] on span "113" at bounding box center [98, 51] width 15 height 9
click at [243, 48] on p "On [DATE], [PERSON_NAME] finished the BRGHT IQ test. [PERSON_NAME] performed be…" at bounding box center [301, 54] width 168 height 21
